Goal: Navigation & Orientation: Go to known website

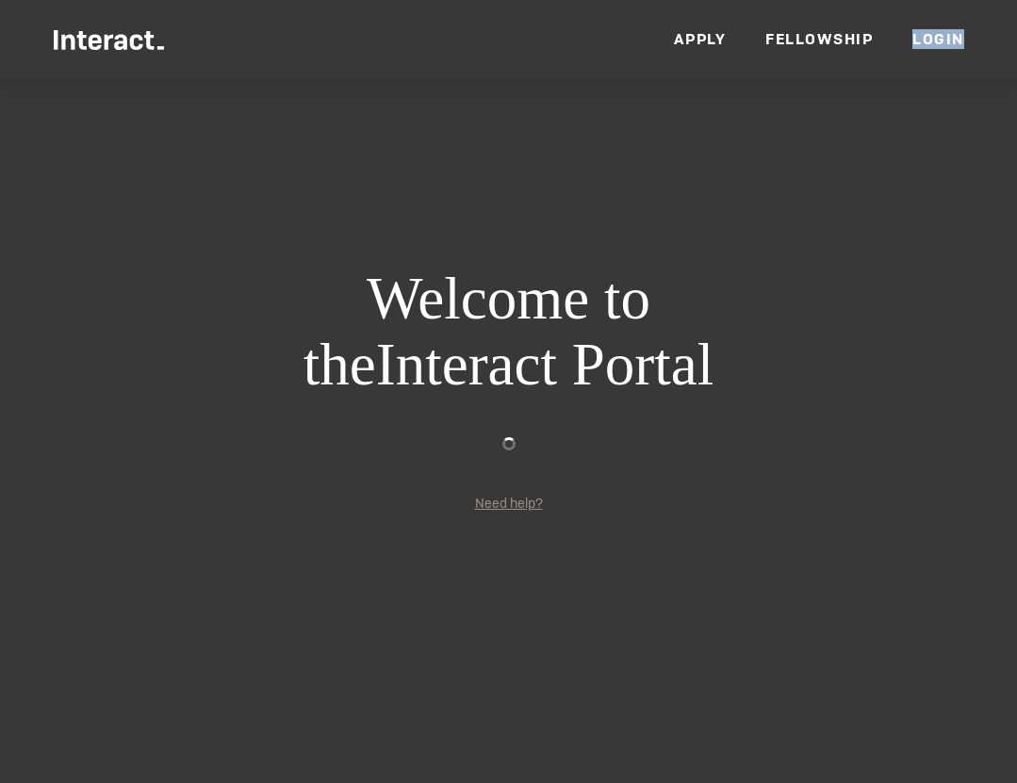
click at [492, 505] on link "Need help?" at bounding box center [509, 503] width 68 height 17
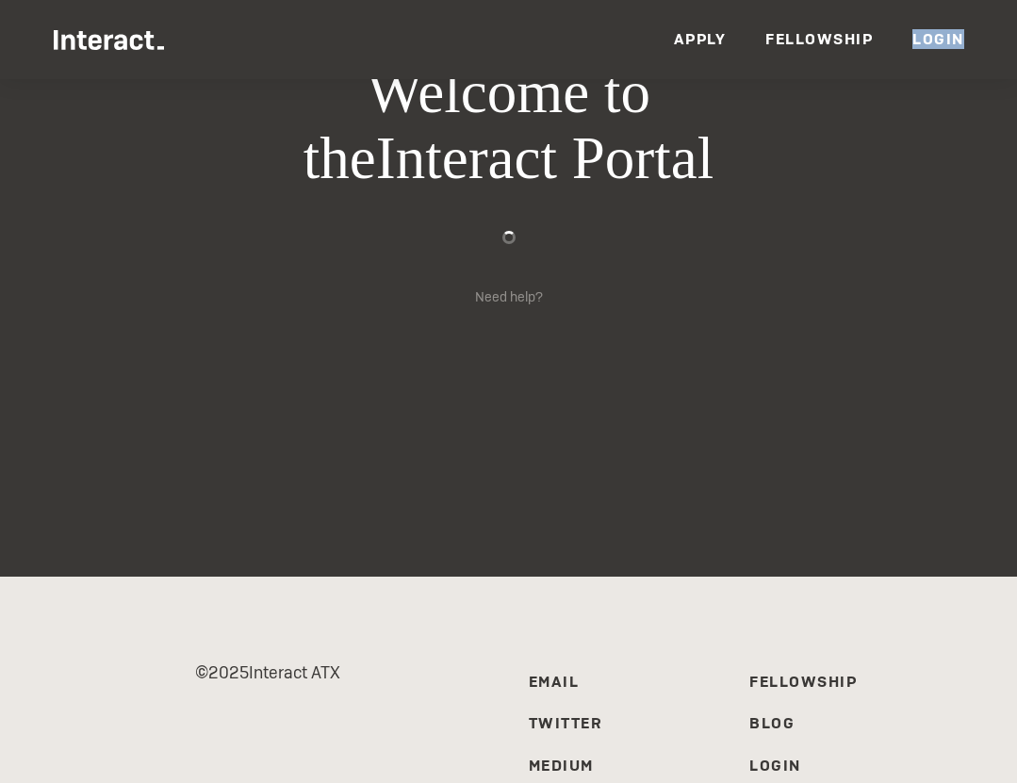
scroll to position [128, 0]
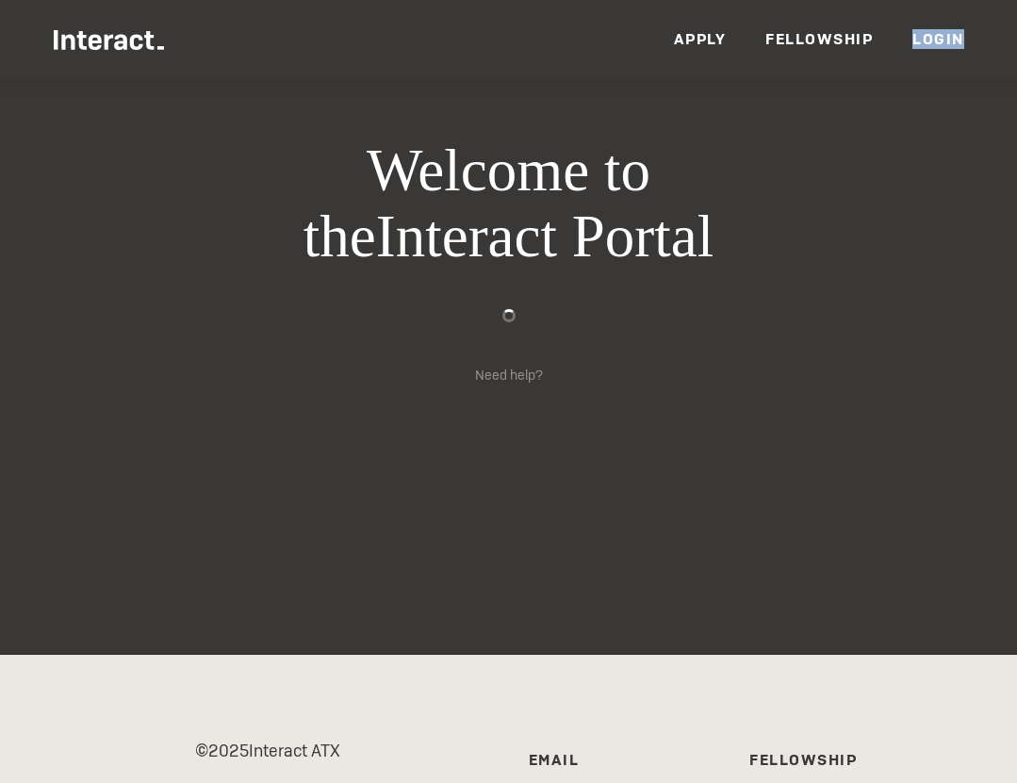
click at [943, 45] on link "Login" at bounding box center [938, 39] width 52 height 20
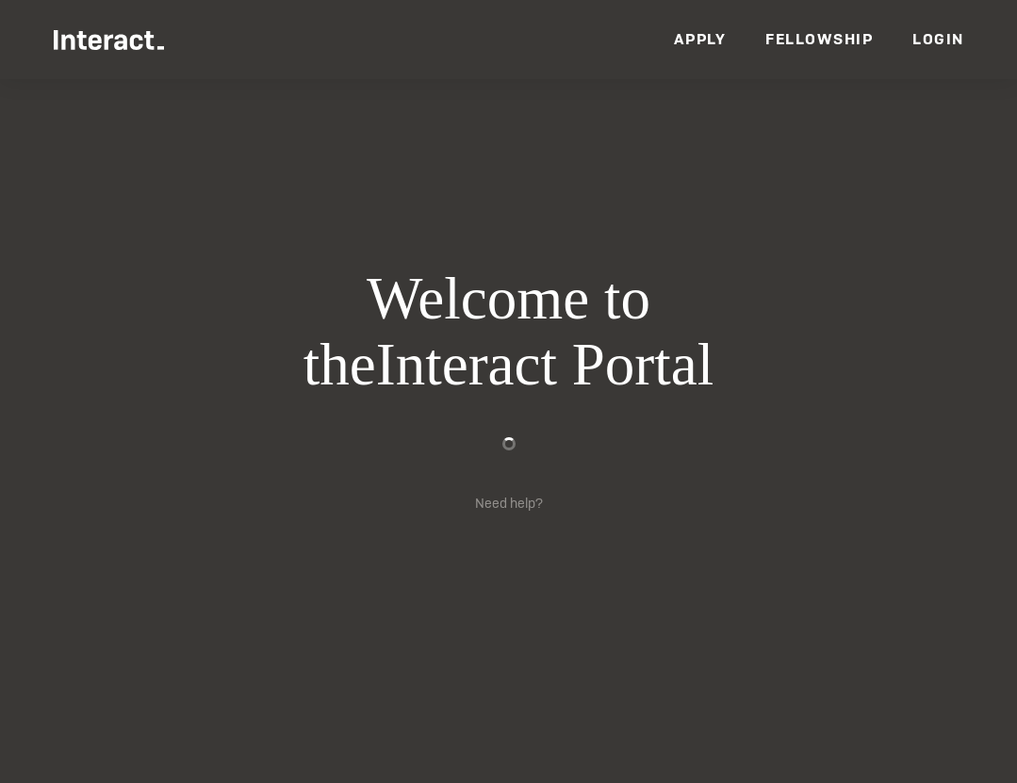
click at [813, 45] on link "Fellowship" at bounding box center [818, 39] width 107 height 20
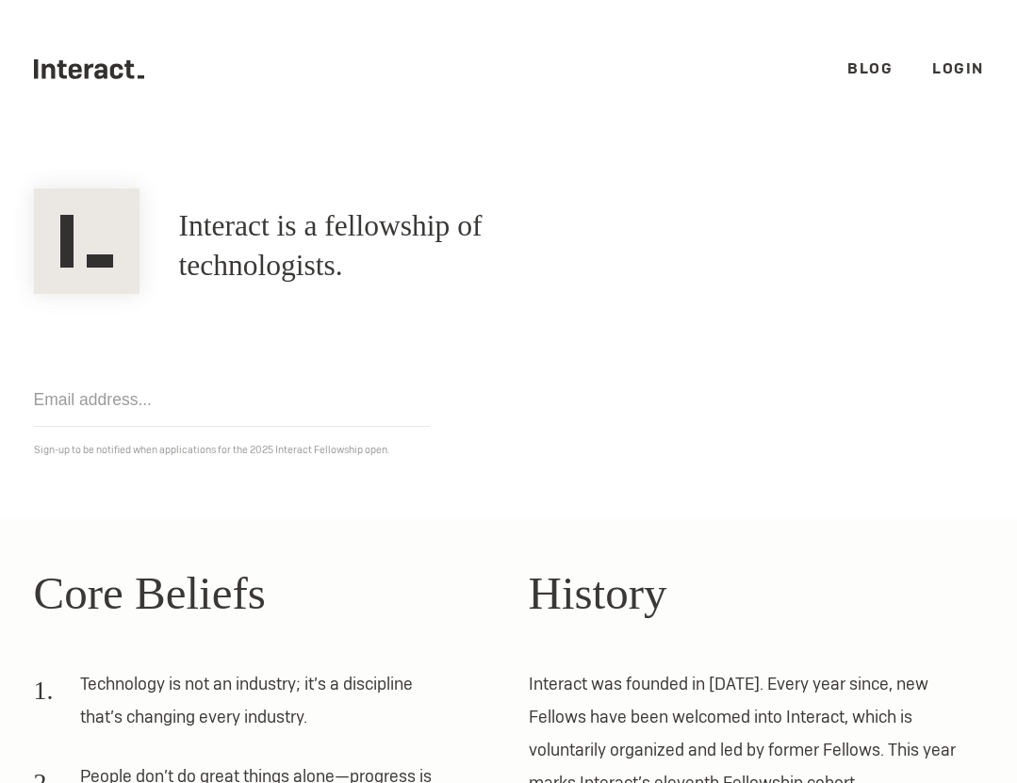
click at [857, 69] on link "Blog" at bounding box center [869, 68] width 45 height 20
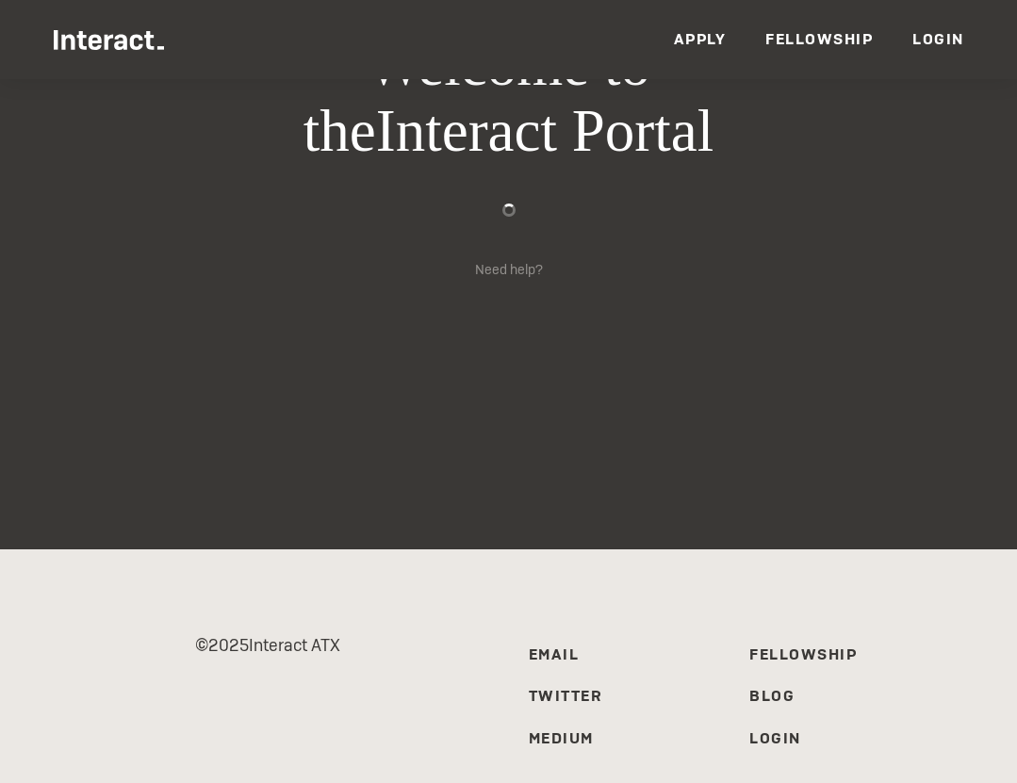
scroll to position [334, 0]
